Goal: Use online tool/utility: Use online tool/utility

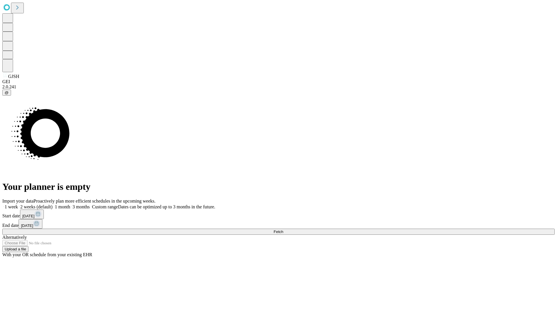
click at [283, 230] on span "Fetch" at bounding box center [279, 232] width 10 height 4
